Goal: Information Seeking & Learning: Find specific fact

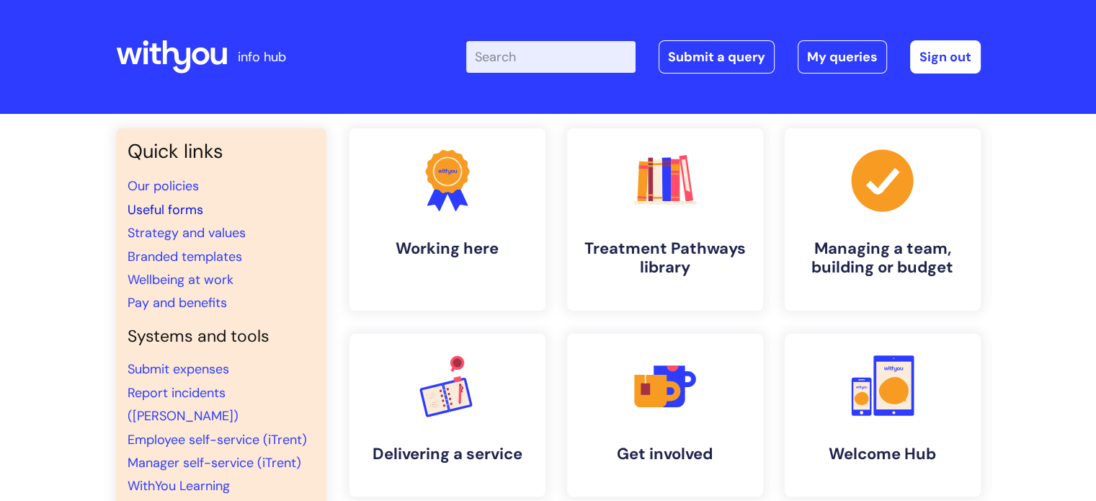
click at [169, 204] on link "Useful forms" at bounding box center [166, 209] width 76 height 17
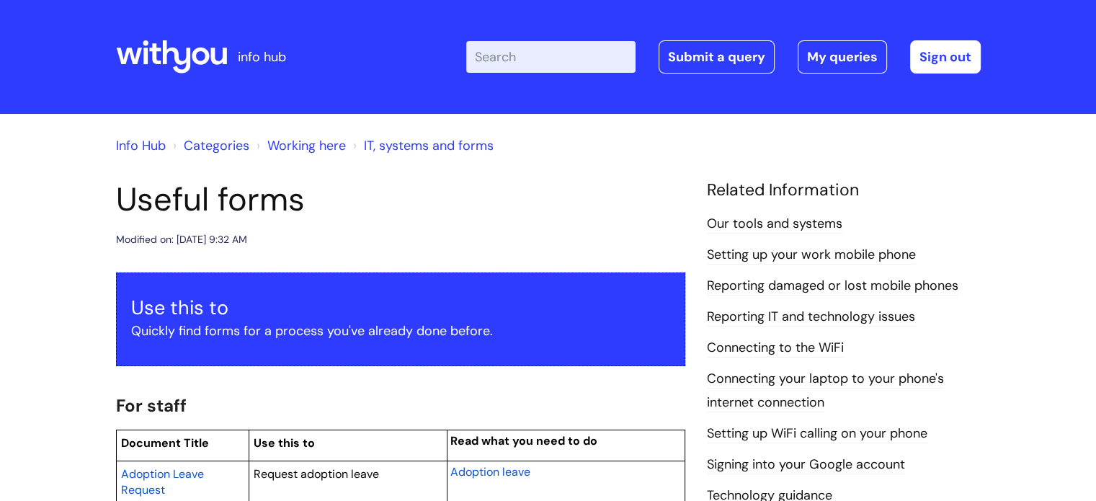
click at [536, 50] on input "Enter your search term here..." at bounding box center [550, 57] width 169 height 32
type input "reasonable adjustment passport"
click button "Search" at bounding box center [0, 0] width 0 height 0
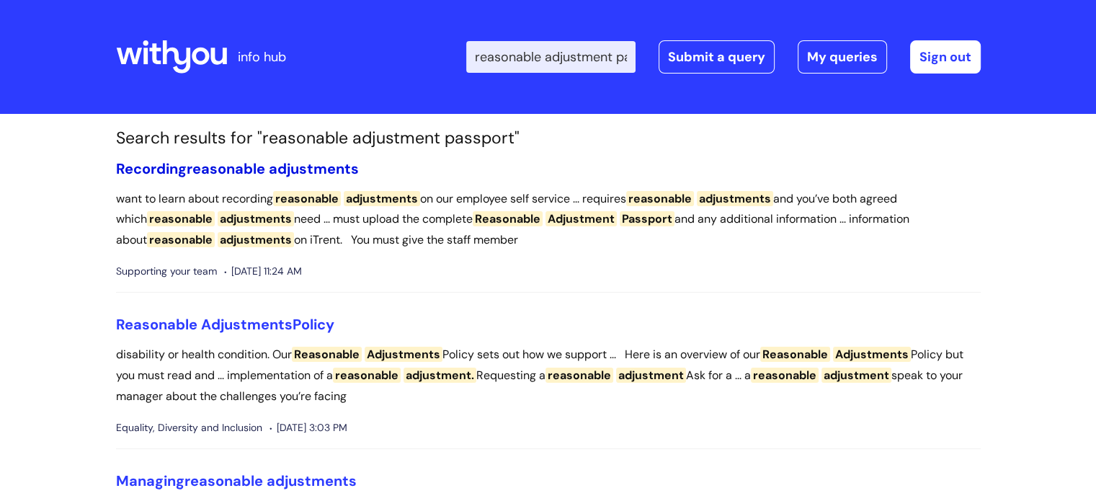
click at [282, 166] on span "adjustments" at bounding box center [314, 168] width 90 height 19
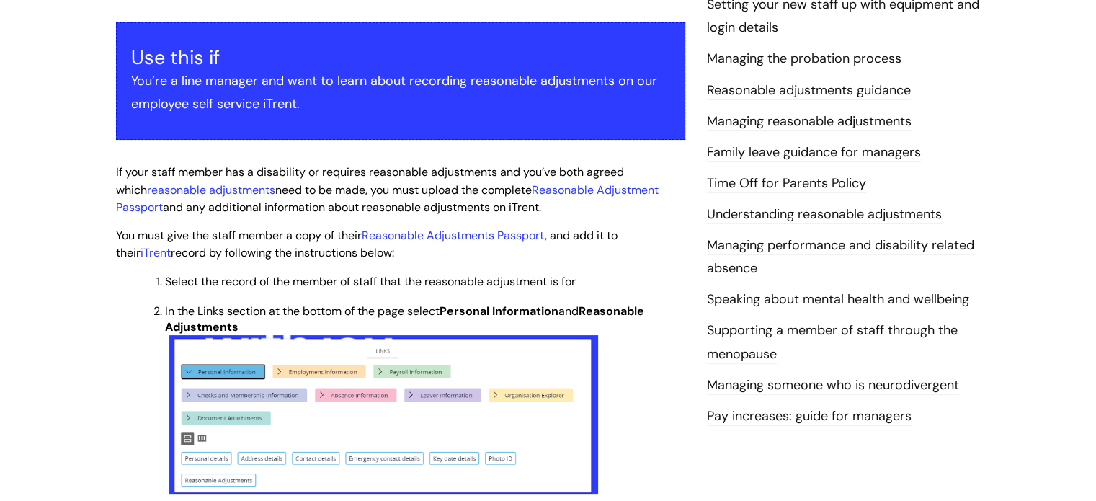
scroll to position [251, 0]
click at [427, 236] on link "Reasonable Adjustments Passport" at bounding box center [453, 234] width 183 height 15
